Goal: Transaction & Acquisition: Book appointment/travel/reservation

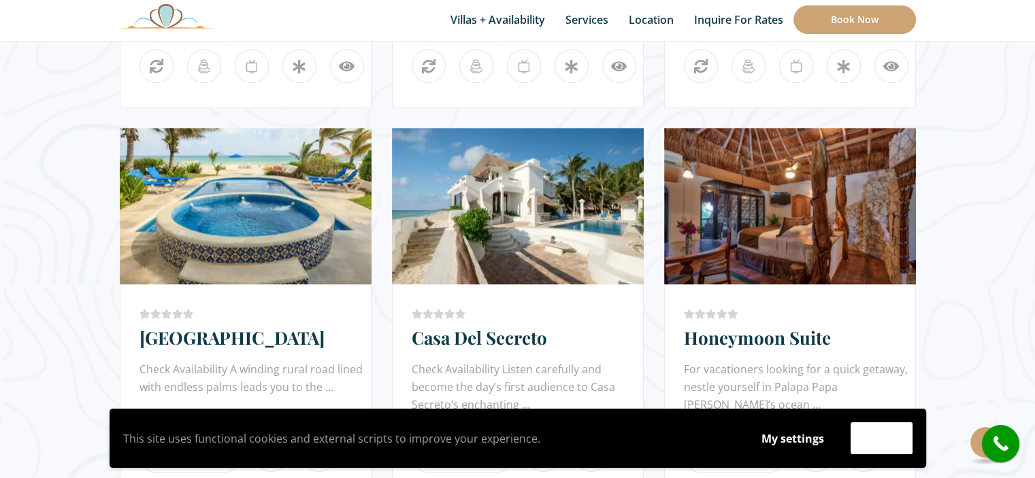
scroll to position [1213, 0]
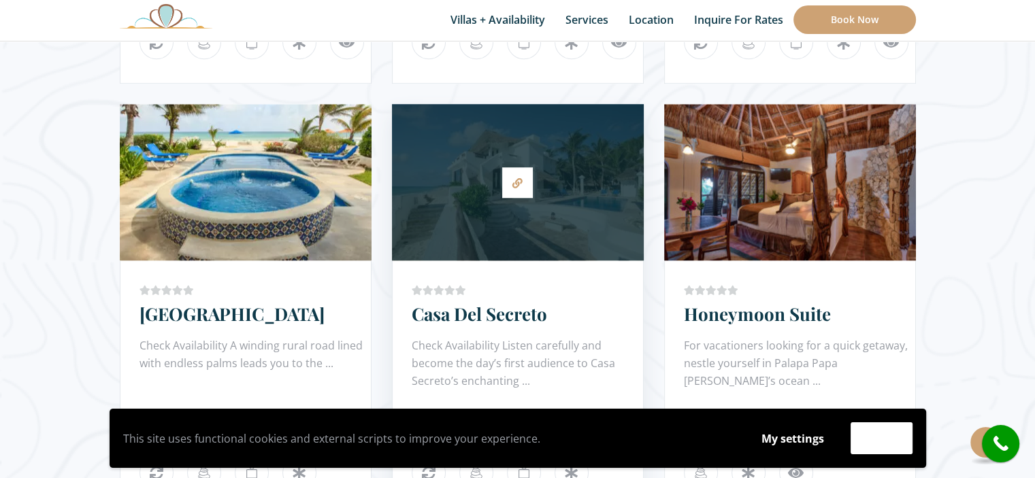
click at [542, 201] on div at bounding box center [518, 182] width 252 height 143
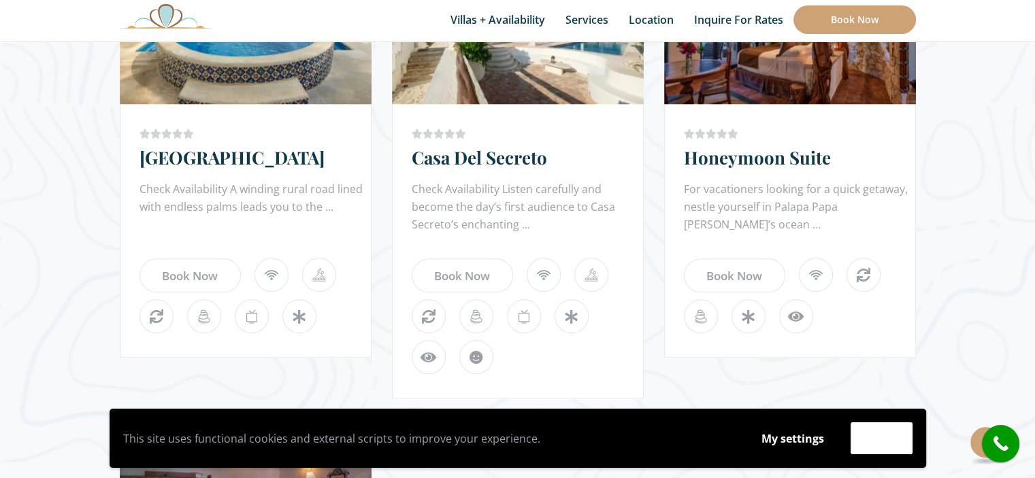
scroll to position [1334, 0]
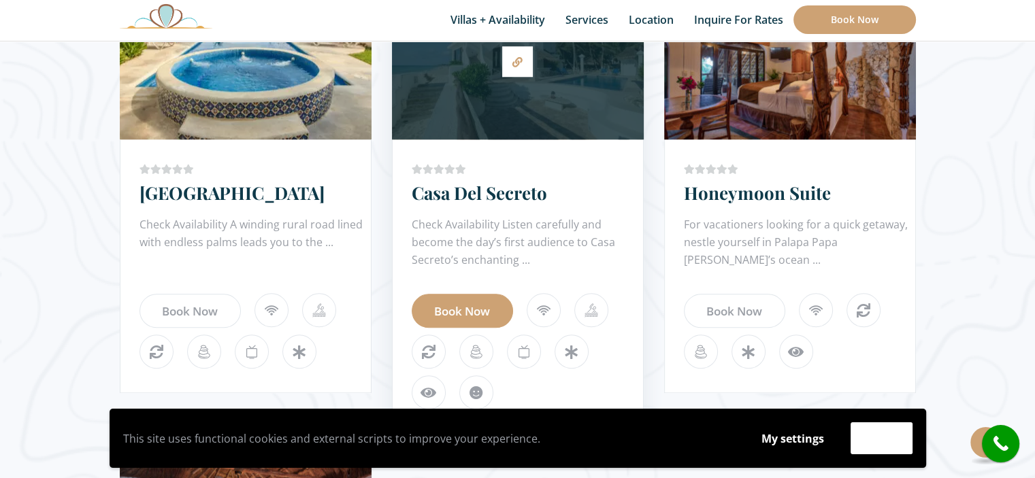
click at [486, 312] on link "Book Now" at bounding box center [462, 311] width 101 height 34
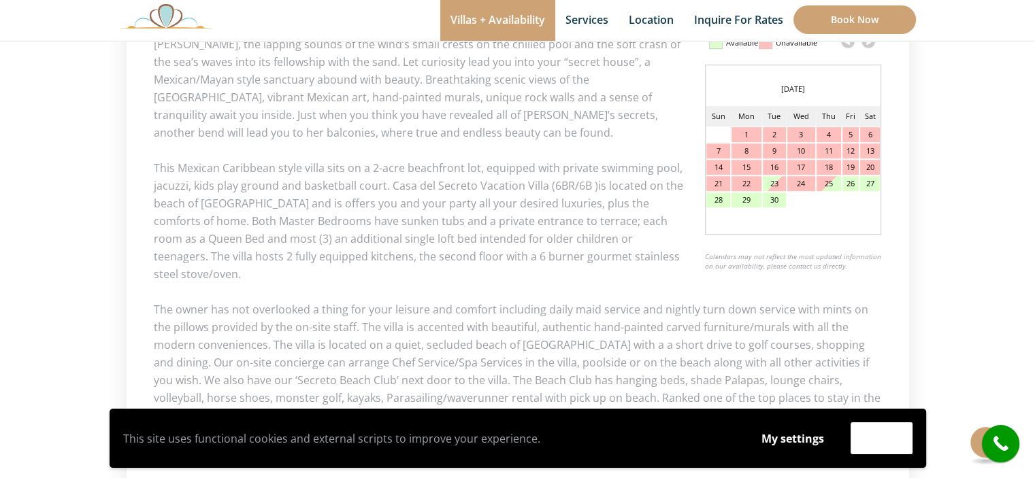
scroll to position [704, 0]
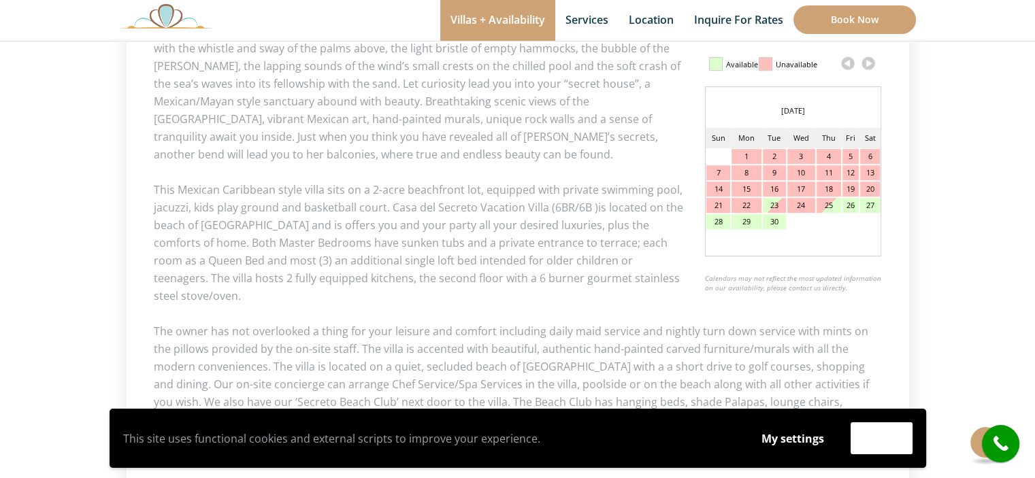
click at [871, 62] on link at bounding box center [868, 63] width 20 height 20
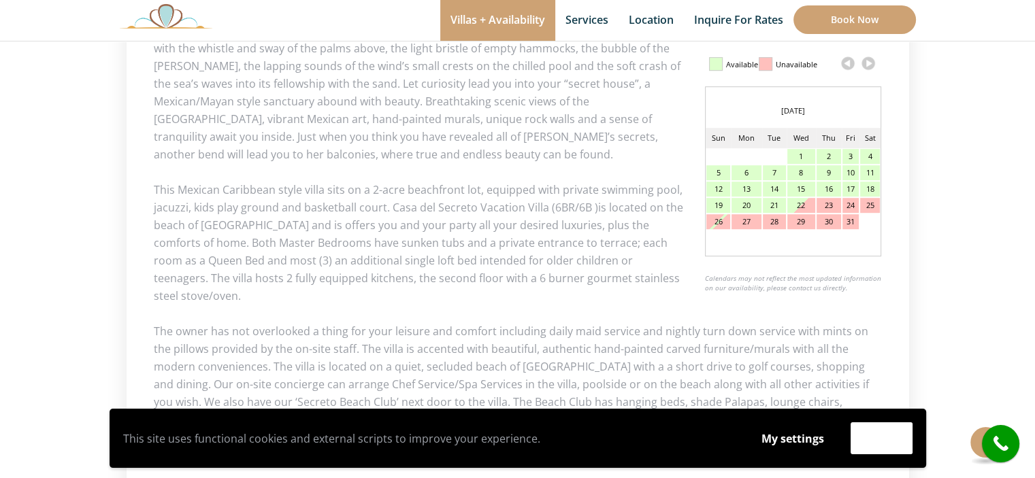
click at [868, 62] on link at bounding box center [868, 63] width 20 height 20
click at [868, 63] on link at bounding box center [868, 63] width 20 height 20
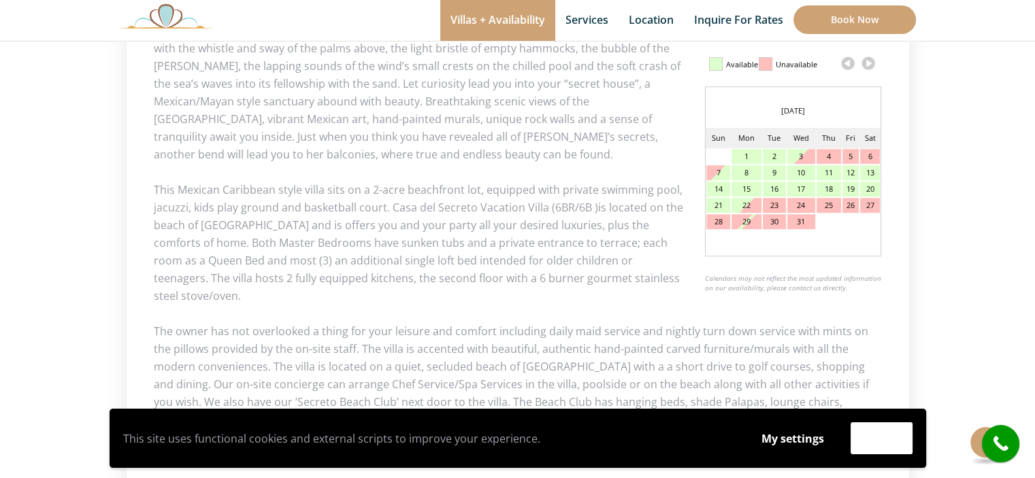
click at [770, 157] on div "2" at bounding box center [774, 156] width 23 height 15
